Goal: Information Seeking & Learning: Learn about a topic

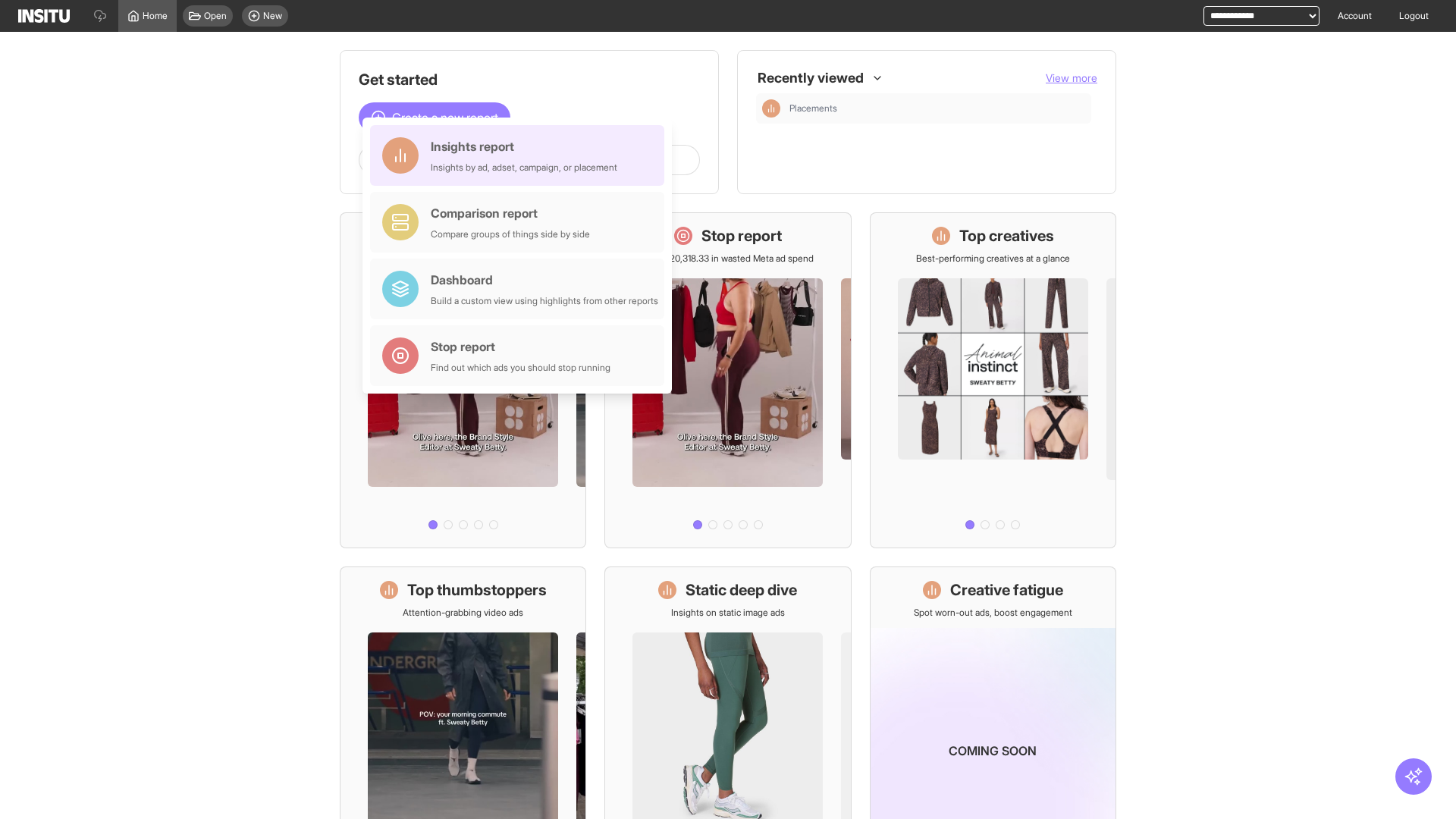
click at [521, 155] on div "Insights report Insights by ad, adset, campaign, or placement" at bounding box center [523, 155] width 186 height 37
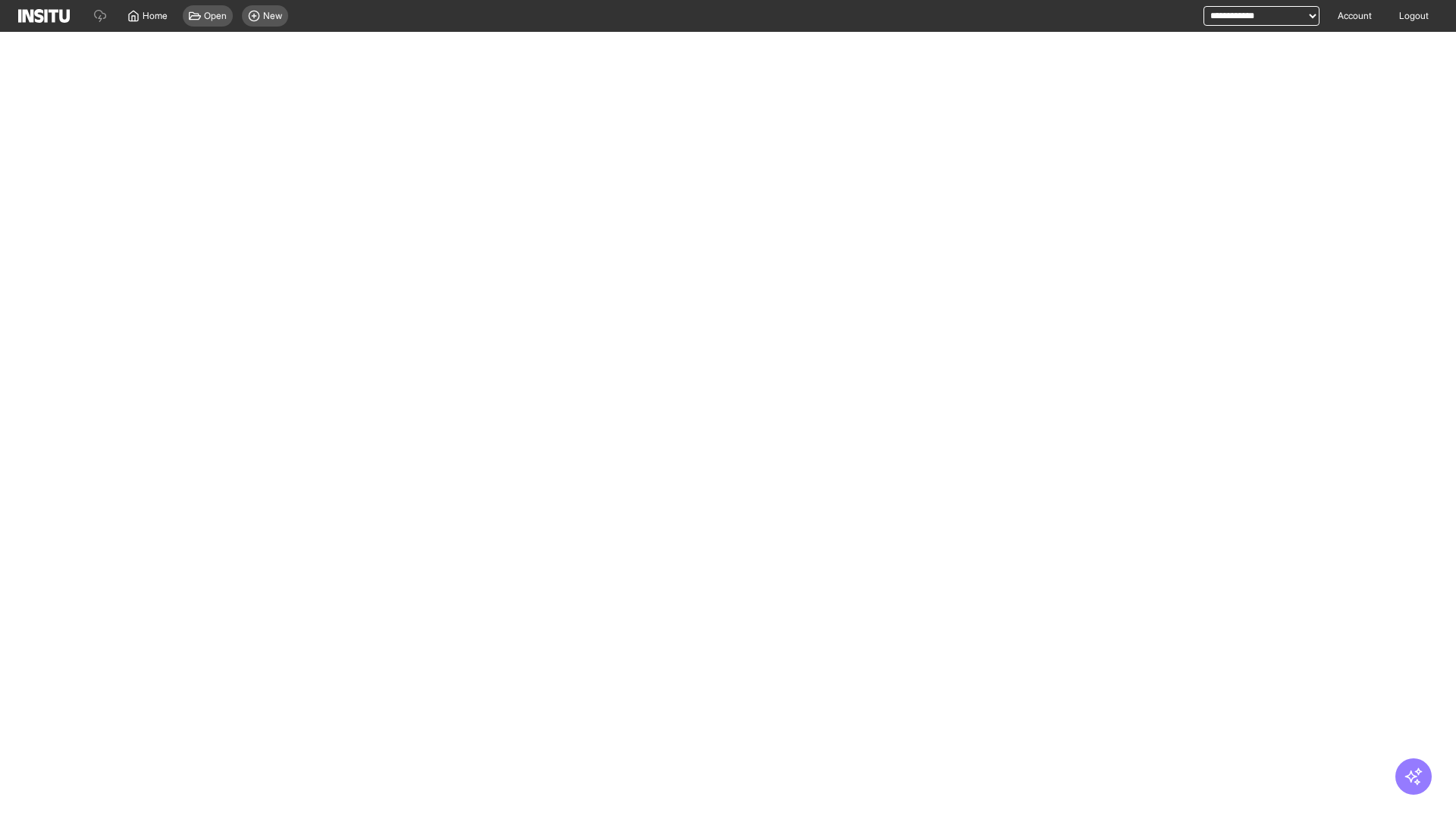
select select "**"
